Goal: Information Seeking & Learning: Learn about a topic

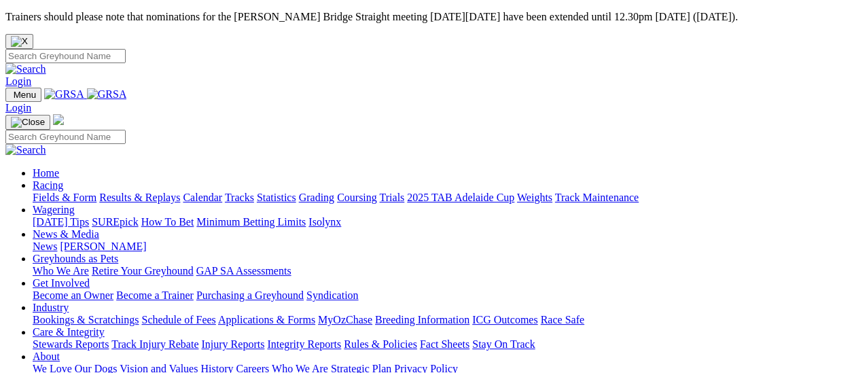
click at [63, 179] on link "Racing" at bounding box center [48, 185] width 31 height 12
click at [147, 192] on link "Results & Replays" at bounding box center [139, 198] width 81 height 12
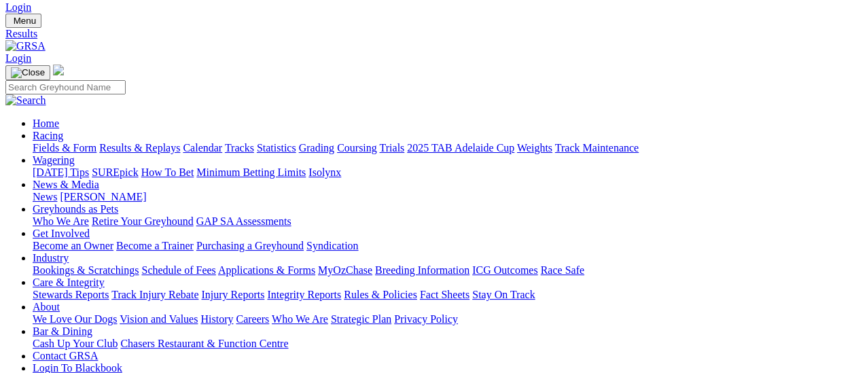
scroll to position [204, 0]
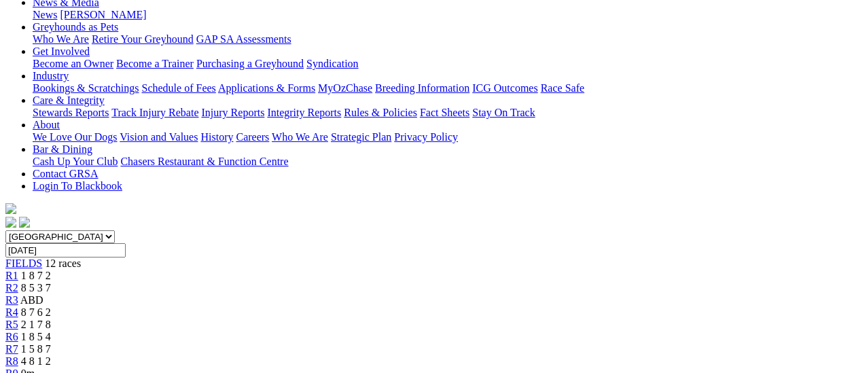
scroll to position [204, 0]
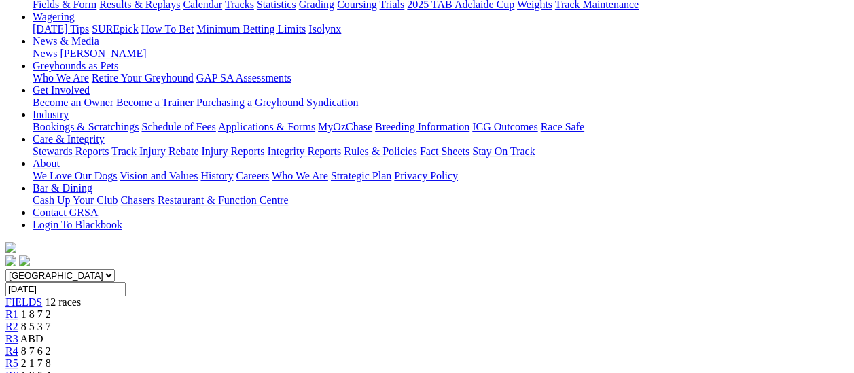
scroll to position [68, 0]
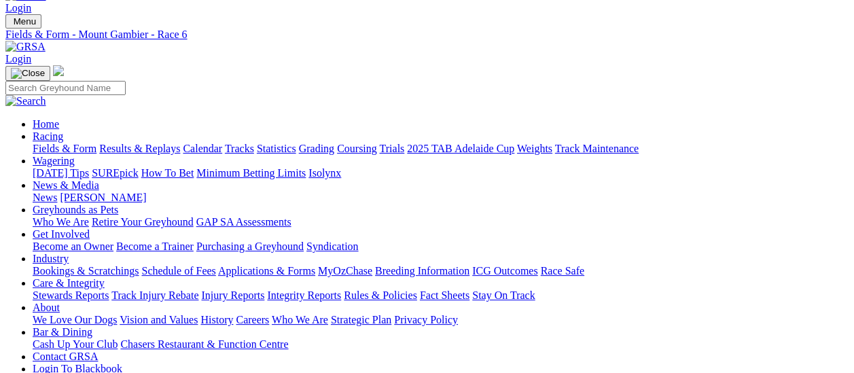
scroll to position [68, 0]
